Goal: Information Seeking & Learning: Check status

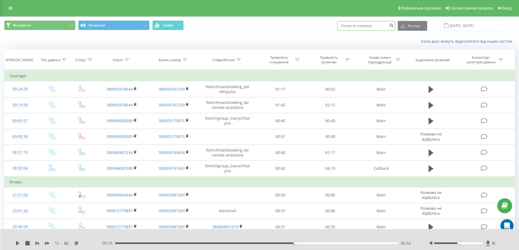
paste input "380679502575"
type input "380679502575"
click at [394, 26] on icon "submit" at bounding box center [391, 24] width 5 height 3
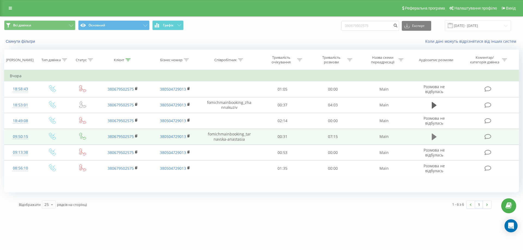
click at [432, 140] on icon at bounding box center [434, 137] width 5 height 7
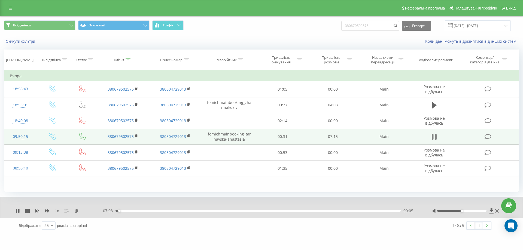
click at [433, 136] on icon at bounding box center [433, 137] width 2 height 6
click at [433, 139] on icon at bounding box center [434, 137] width 5 height 7
drag, startPoint x: 464, startPoint y: 211, endPoint x: 502, endPoint y: 207, distance: 39.1
click at [502, 207] on div "Реферальна програма Налаштування профілю Вихід Всі дзвінки Основний Графік 3806…" at bounding box center [261, 117] width 523 height 234
click at [49, 211] on icon at bounding box center [47, 211] width 4 height 4
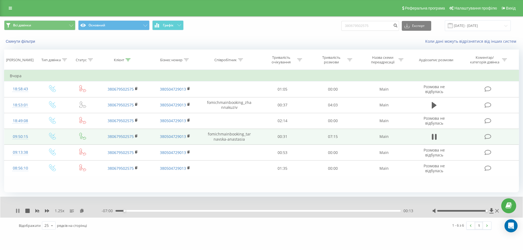
click at [19, 210] on icon at bounding box center [18, 211] width 1 height 4
click at [18, 211] on icon at bounding box center [17, 211] width 3 height 4
click at [47, 211] on icon at bounding box center [47, 211] width 4 height 4
drag, startPoint x: 126, startPoint y: 211, endPoint x: 111, endPoint y: 211, distance: 14.7
click at [111, 211] on div "- 07:09 00:04 00:04" at bounding box center [260, 210] width 317 height 5
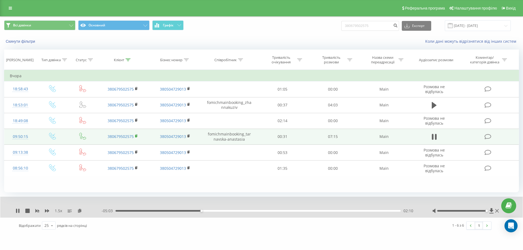
click at [136, 136] on rect at bounding box center [136, 136] width 2 height 2
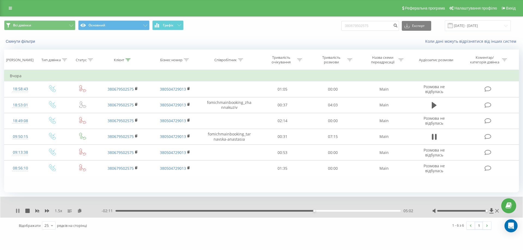
click at [17, 213] on icon at bounding box center [18, 211] width 4 height 4
drag, startPoint x: 383, startPoint y: 27, endPoint x: 11, endPoint y: 5, distance: 373.0
click at [11, 5] on link at bounding box center [10, 8] width 10 height 8
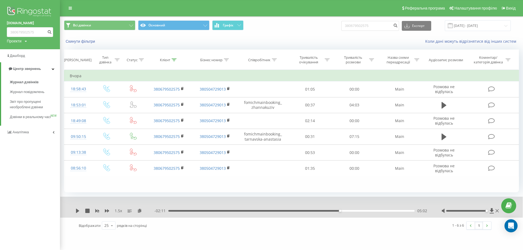
click at [16, 24] on link "[DOMAIN_NAME]" at bounding box center [30, 22] width 46 height 5
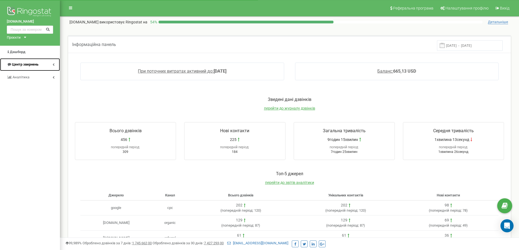
click at [19, 63] on span "Центр звернень" at bounding box center [25, 64] width 26 height 4
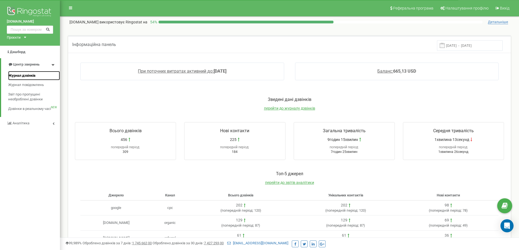
click at [22, 75] on span "Журнал дзвінків" at bounding box center [21, 75] width 27 height 5
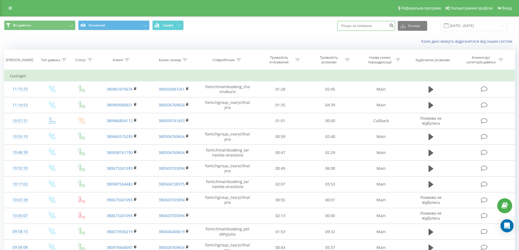
paste input "+380966804112"
type input "+380966804112"
click at [394, 26] on icon "submit" at bounding box center [391, 24] width 5 height 3
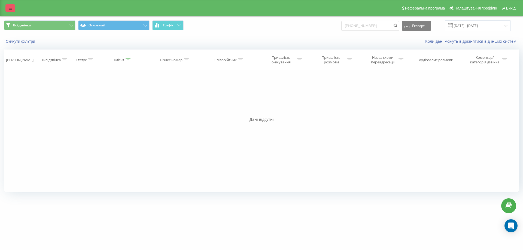
click at [13, 6] on link at bounding box center [10, 8] width 10 height 8
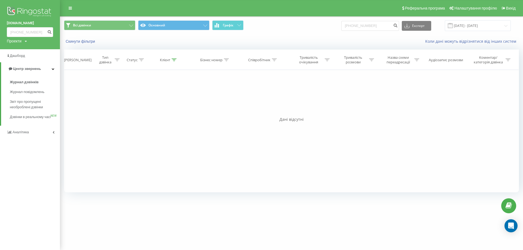
click at [18, 26] on link "[DOMAIN_NAME]" at bounding box center [30, 22] width 46 height 5
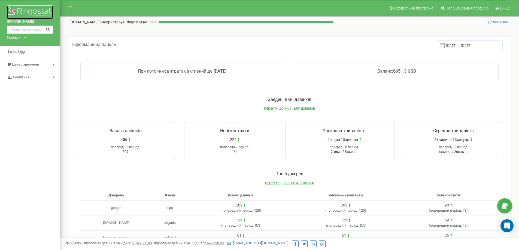
click at [35, 9] on img at bounding box center [30, 12] width 46 height 14
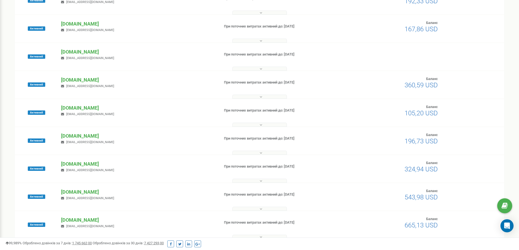
scroll to position [68, 0]
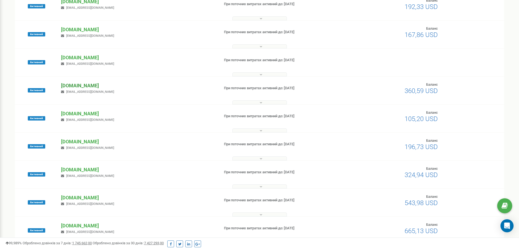
click at [78, 86] on p "[DOMAIN_NAME]" at bounding box center [138, 85] width 154 height 7
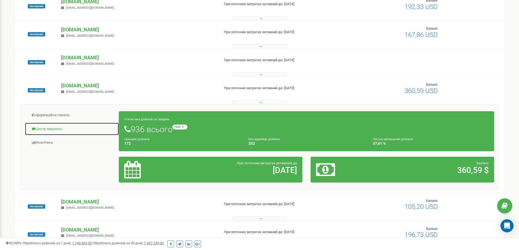
click at [52, 126] on link "Центр звернень" at bounding box center [72, 129] width 94 height 13
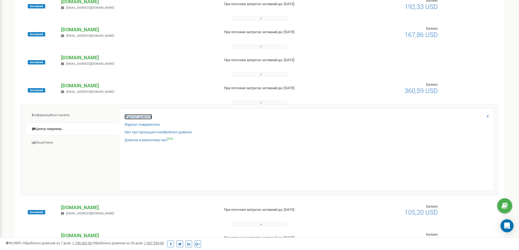
click at [137, 115] on link "Журнал дзвінків" at bounding box center [138, 116] width 28 height 5
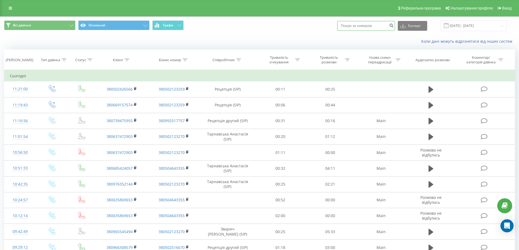
drag, startPoint x: 364, startPoint y: 31, endPoint x: 364, endPoint y: 28, distance: 3.0
paste input "[PHONE_NUMBER]"
type input "[PHONE_NUMBER]"
click at [394, 25] on icon "submit" at bounding box center [391, 24] width 5 height 3
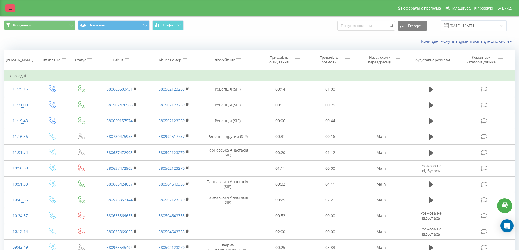
click at [10, 7] on icon at bounding box center [10, 8] width 3 height 4
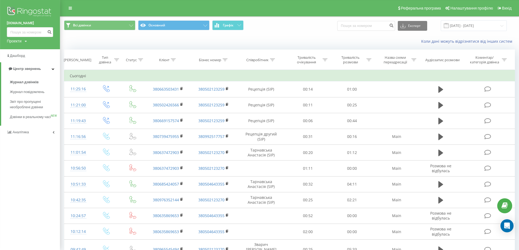
click at [27, 10] on img at bounding box center [30, 12] width 46 height 14
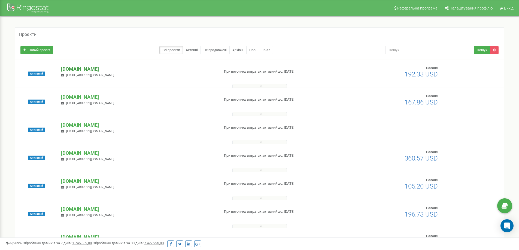
click at [81, 68] on p "[DOMAIN_NAME]" at bounding box center [138, 69] width 154 height 7
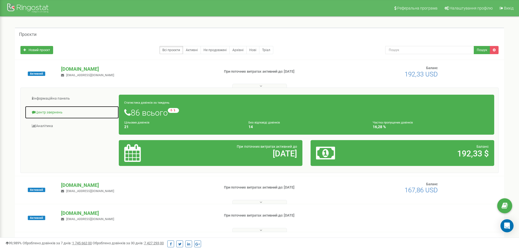
click at [53, 111] on link "Центр звернень" at bounding box center [72, 112] width 94 height 13
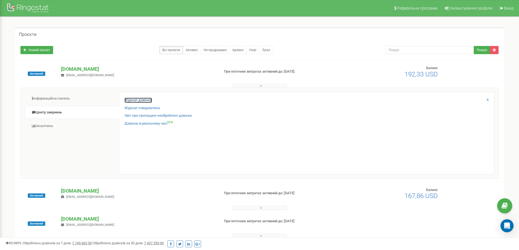
click at [145, 102] on link "Журнал дзвінків" at bounding box center [138, 100] width 28 height 5
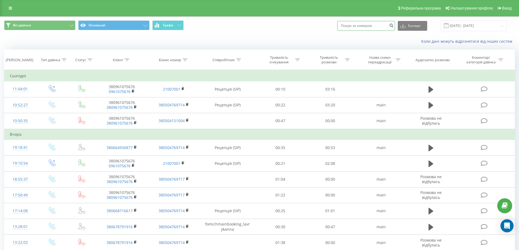
paste input "[PHONE_NUMBER]"
type input "[PHONE_NUMBER]"
click at [395, 28] on button "submit" at bounding box center [391, 26] width 7 height 10
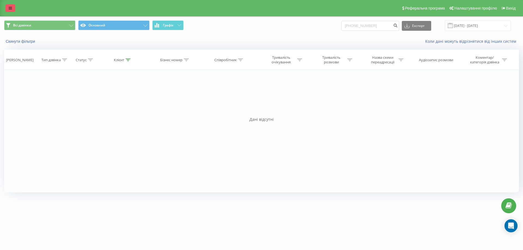
click at [11, 11] on link at bounding box center [10, 8] width 10 height 8
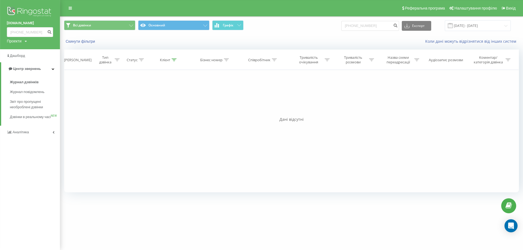
click at [16, 23] on link "[DOMAIN_NAME]" at bounding box center [30, 22] width 46 height 5
click at [36, 11] on img at bounding box center [30, 12] width 46 height 14
